Goal: Task Accomplishment & Management: Use online tool/utility

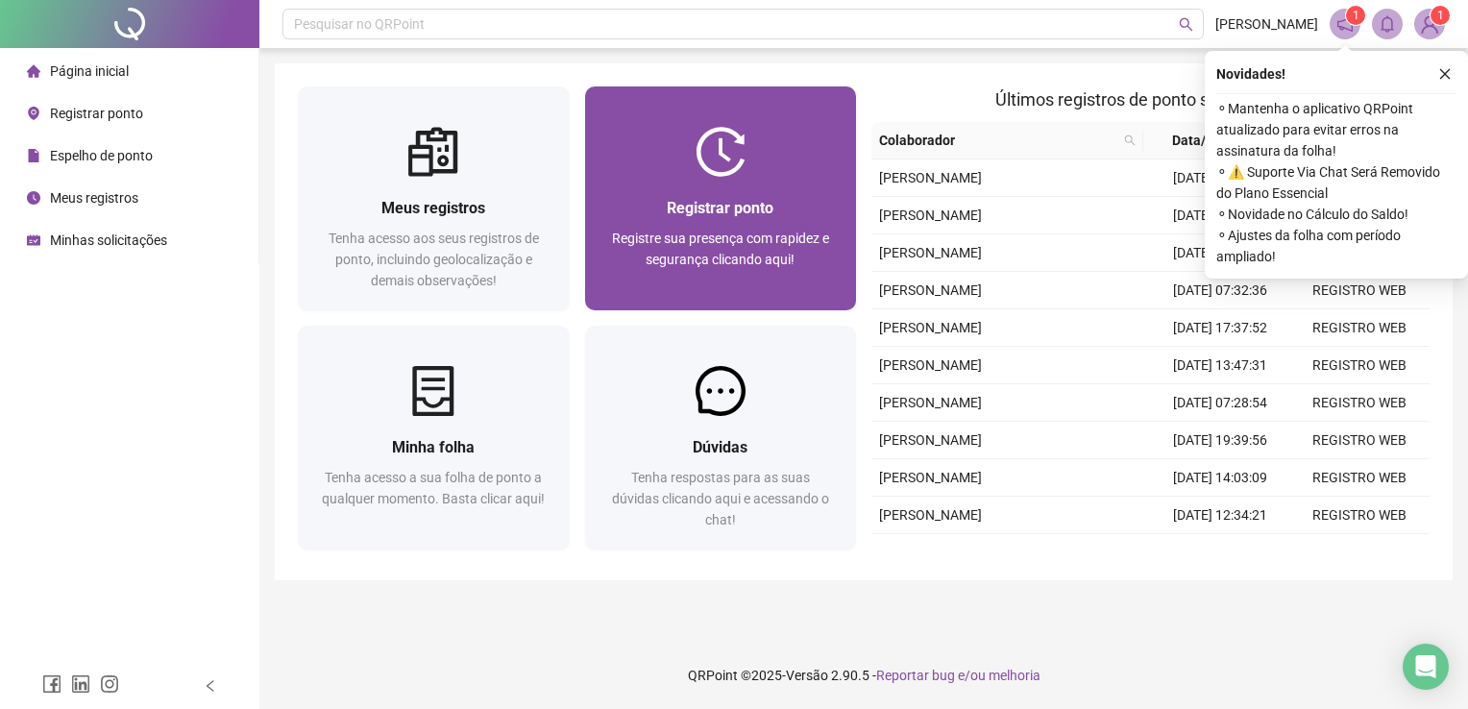
click at [706, 218] on div "Registrar ponto" at bounding box center [721, 208] width 226 height 24
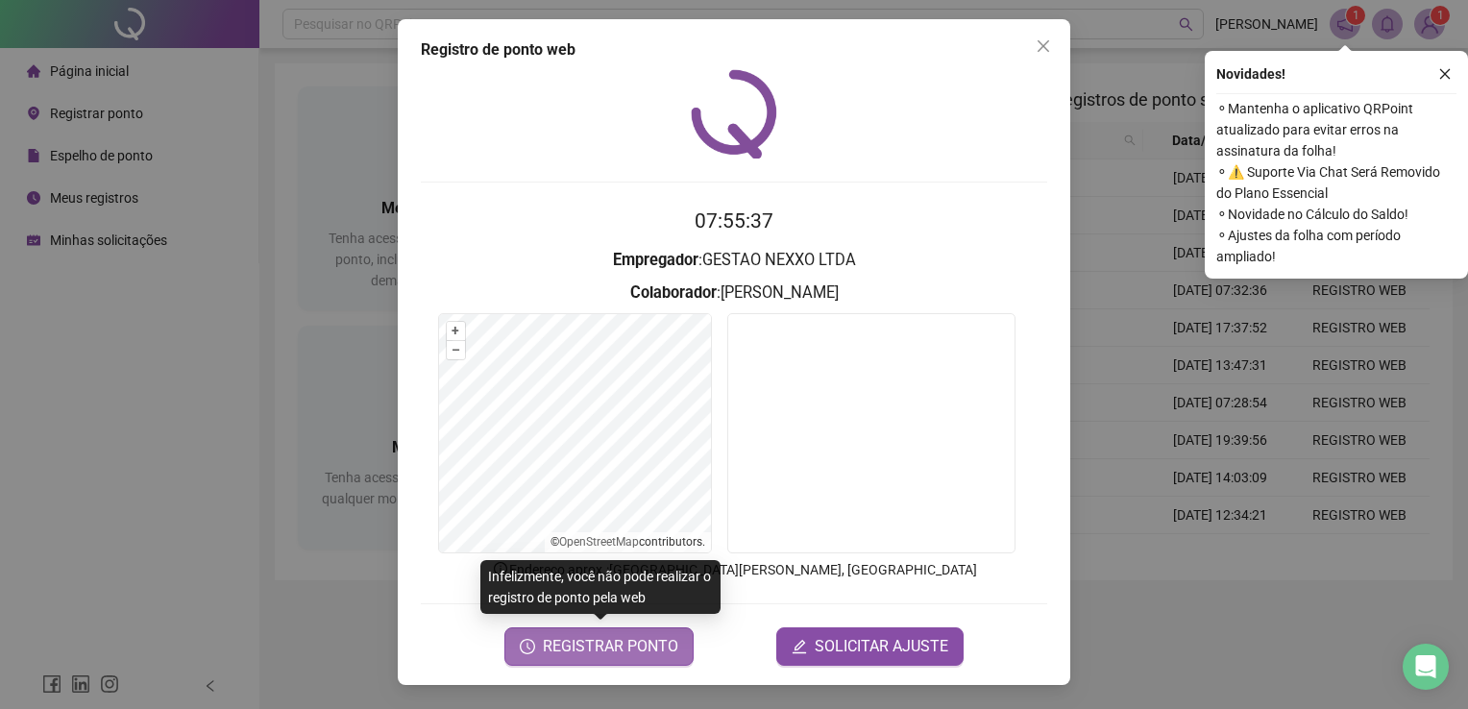
click at [650, 651] on span "REGISTRAR PONTO" at bounding box center [610, 646] width 135 height 23
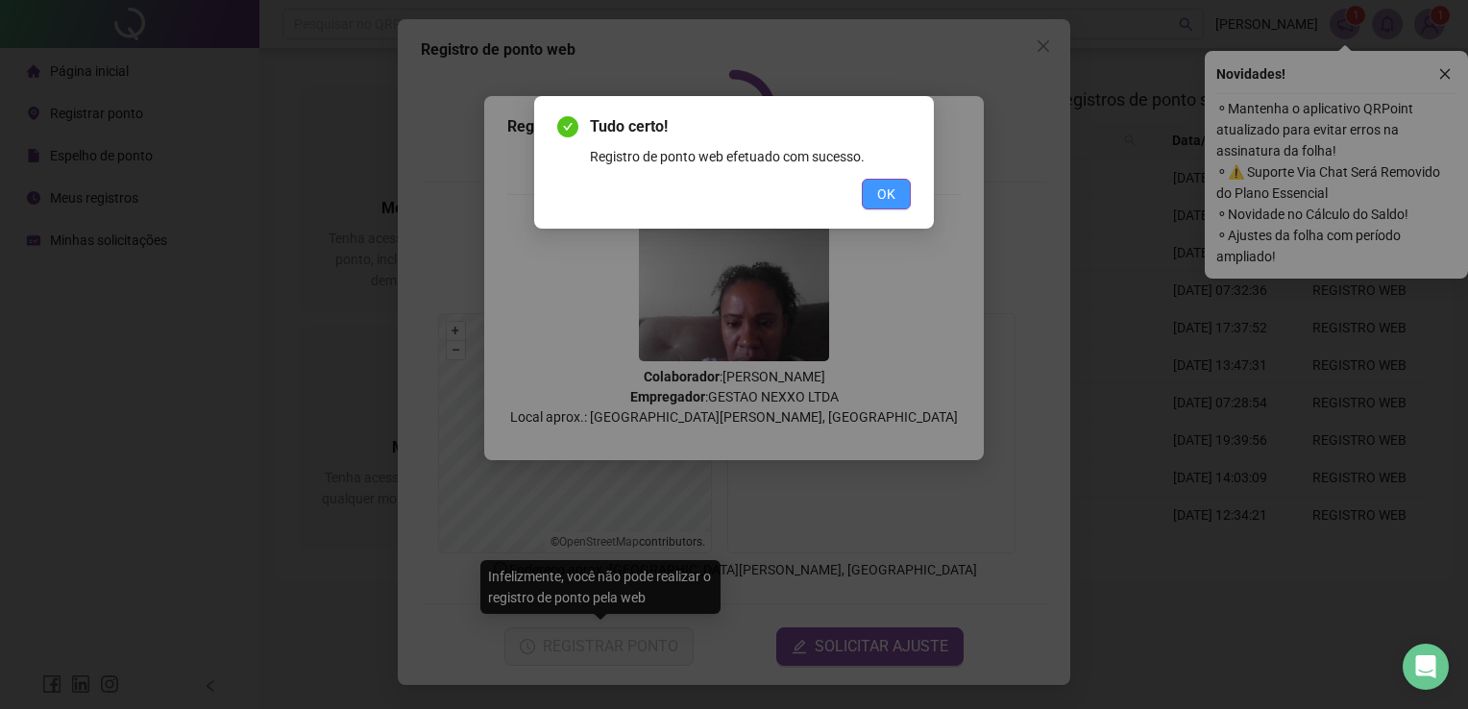
click at [902, 195] on button "OK" at bounding box center [886, 194] width 49 height 31
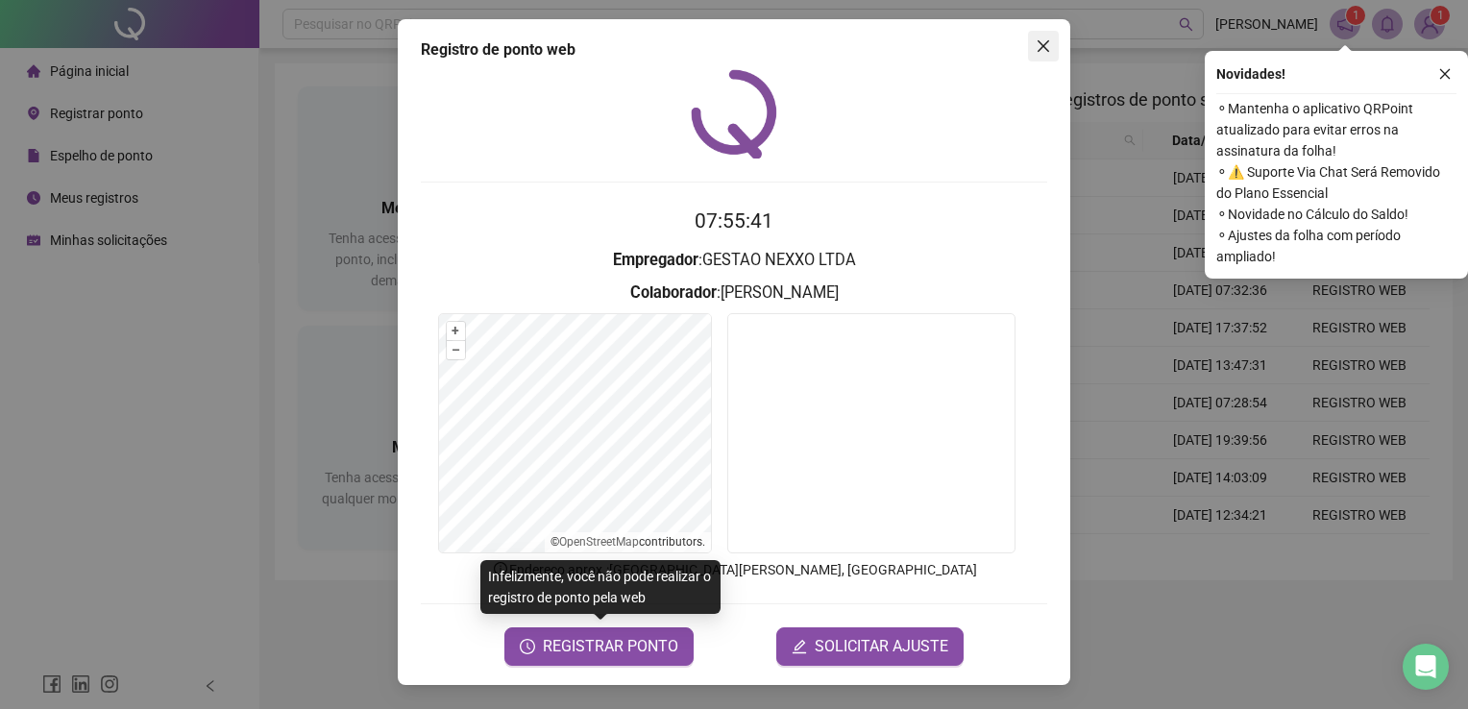
click at [1053, 60] on button "Close" at bounding box center [1043, 46] width 31 height 31
